Goal: Information Seeking & Learning: Find specific fact

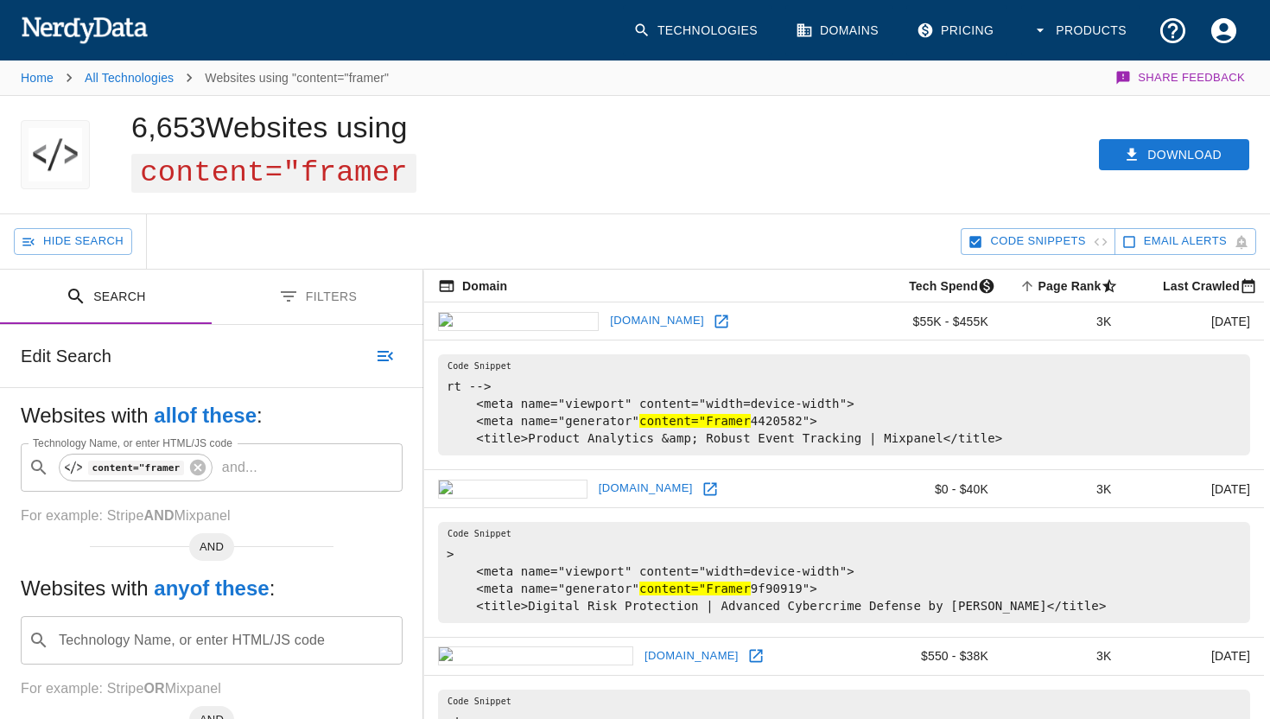
click at [697, 502] on link at bounding box center [710, 489] width 26 height 26
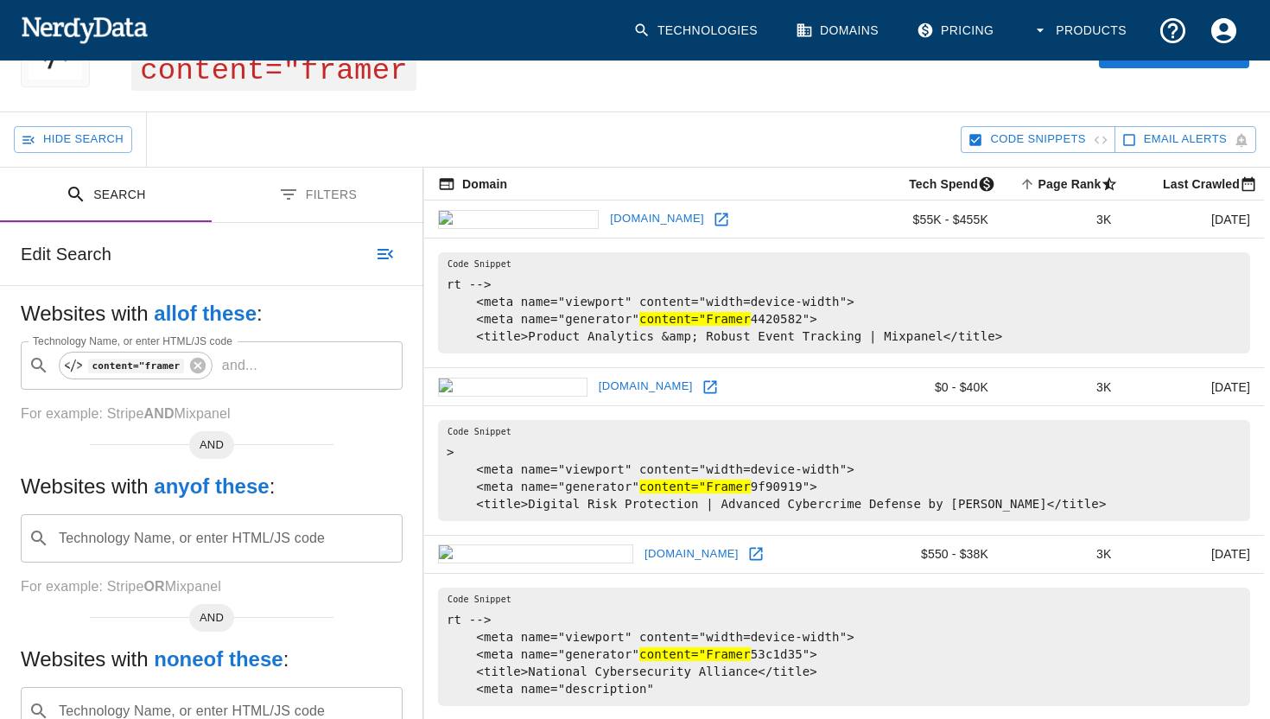
scroll to position [116, 0]
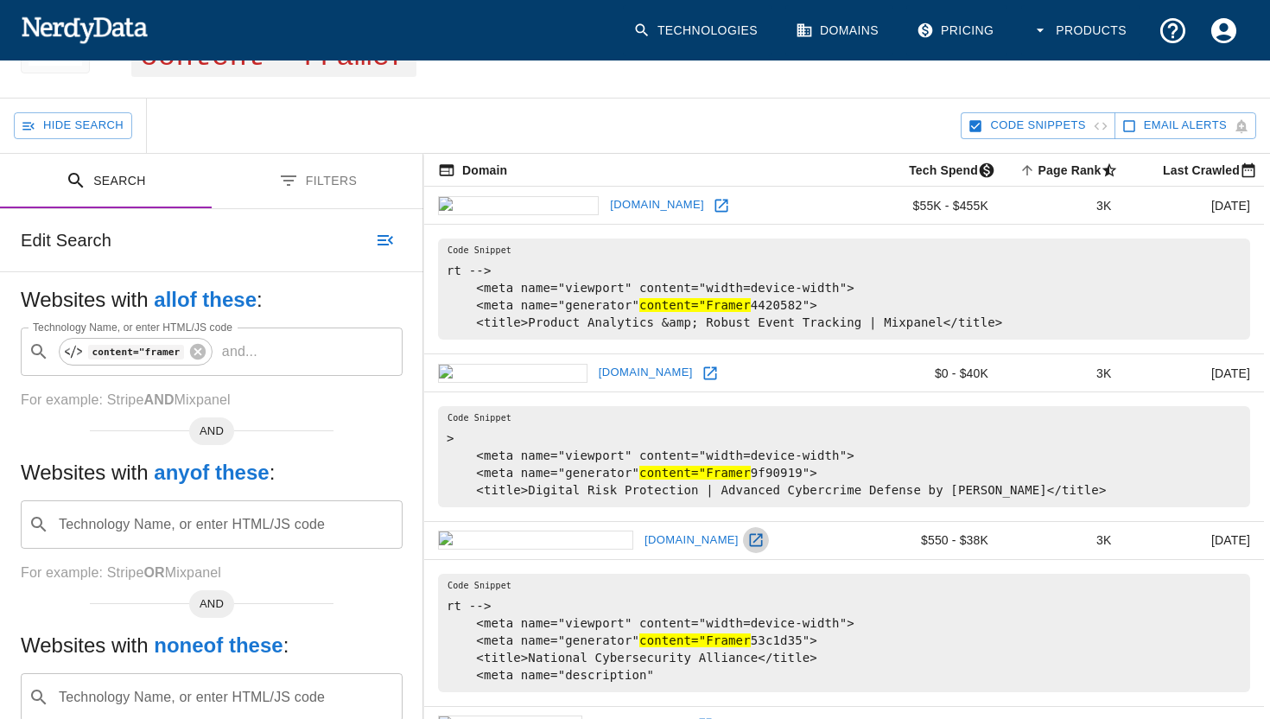
click at [747, 549] on icon at bounding box center [755, 539] width 17 height 17
click at [168, 531] on input "Technology Name, or enter HTML/JS code" at bounding box center [225, 524] width 339 height 33
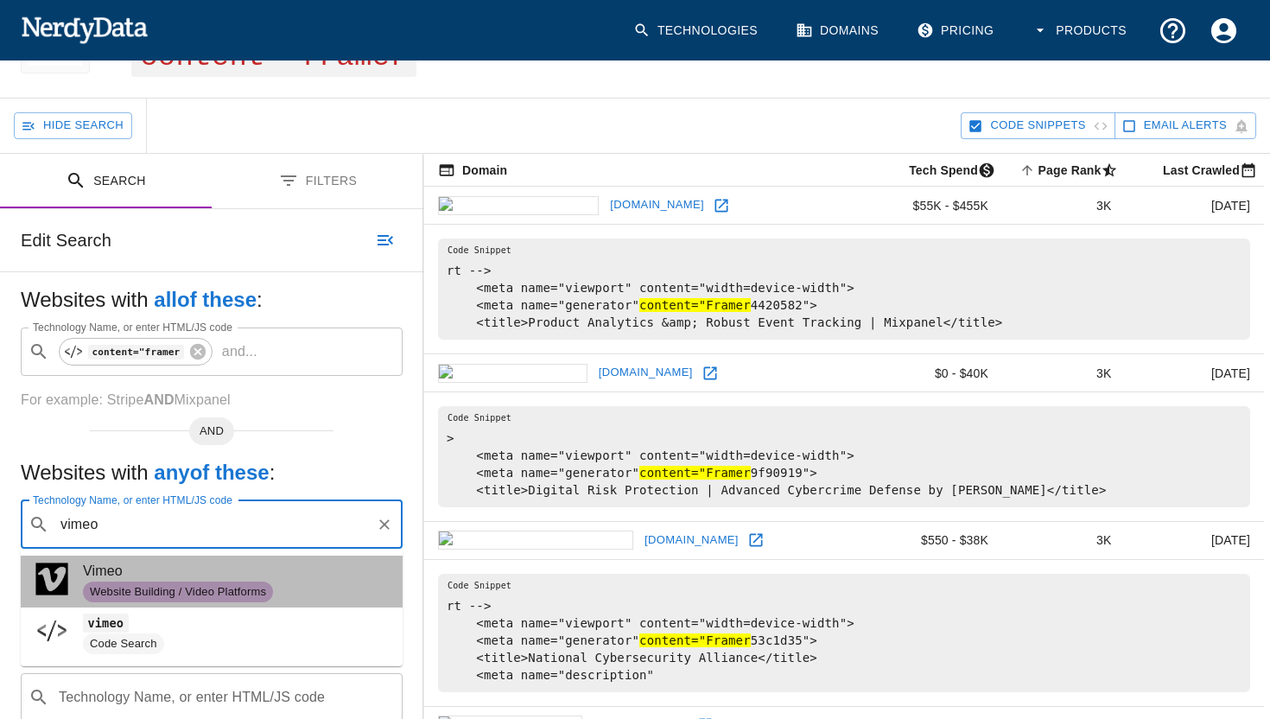
click at [136, 575] on span "Vimeo" at bounding box center [236, 571] width 306 height 21
type input "vimeo"
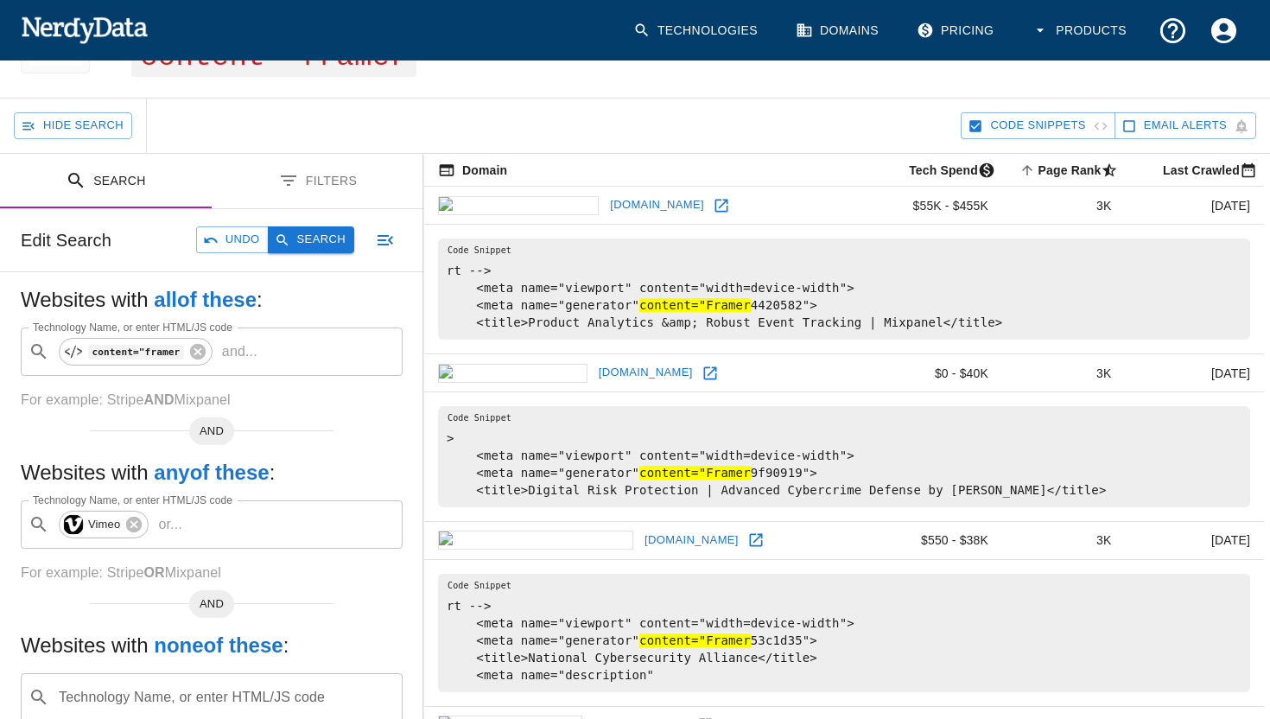
click at [321, 238] on button "Search" at bounding box center [311, 239] width 86 height 27
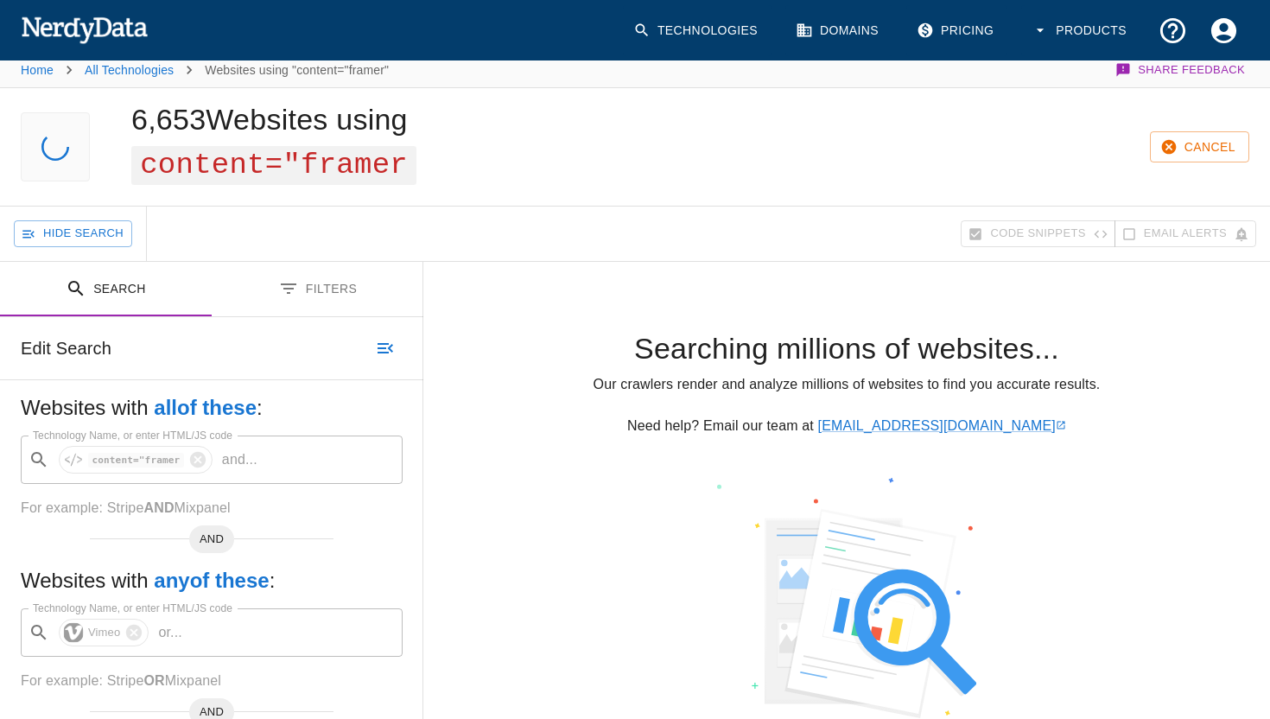
scroll to position [0, 0]
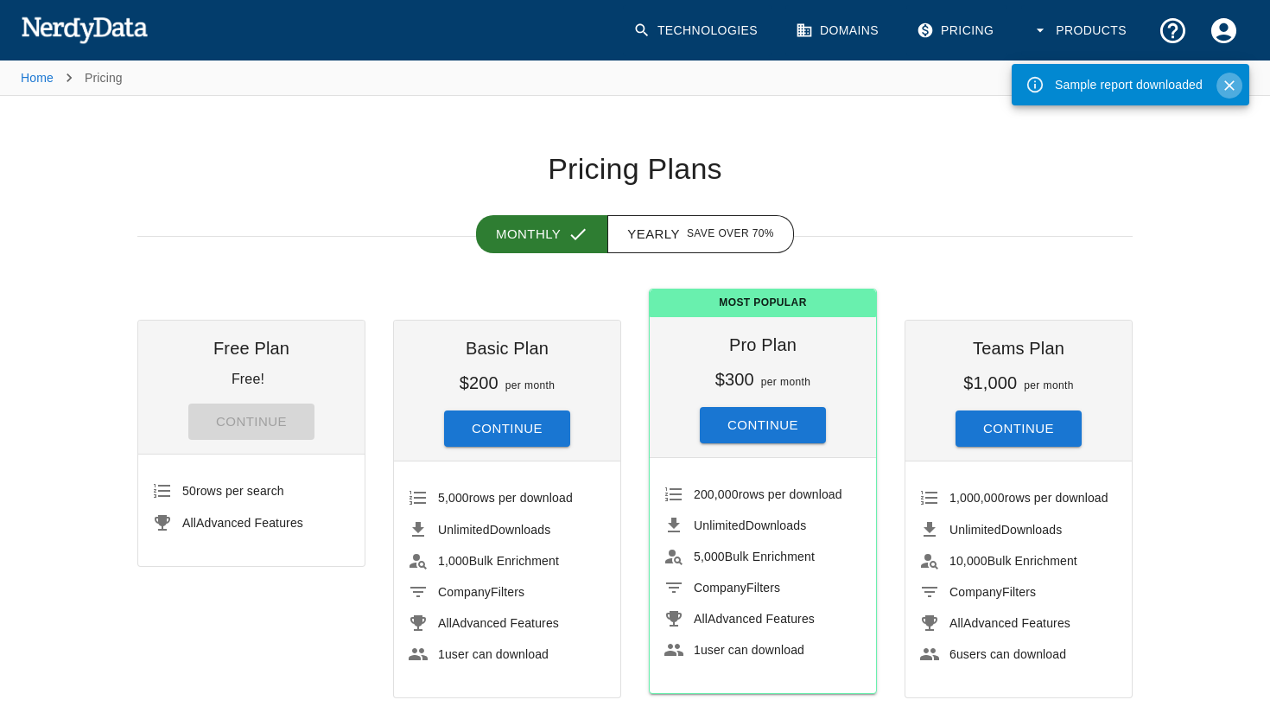
click at [1228, 82] on icon "Close" at bounding box center [1229, 85] width 17 height 17
